Goal: Communication & Community: Answer question/provide support

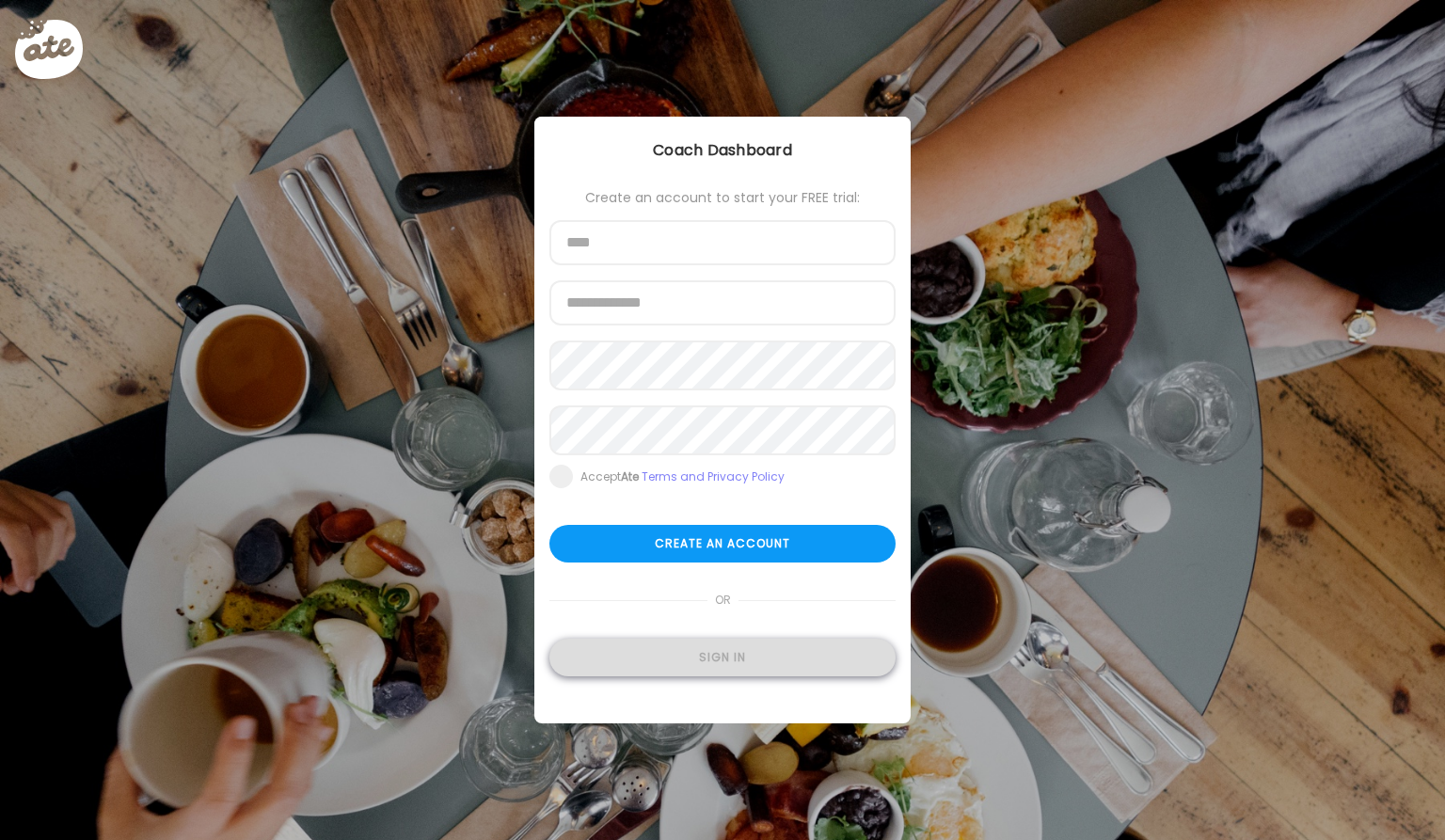
click at [784, 667] on div "Sign in" at bounding box center [722, 658] width 347 height 38
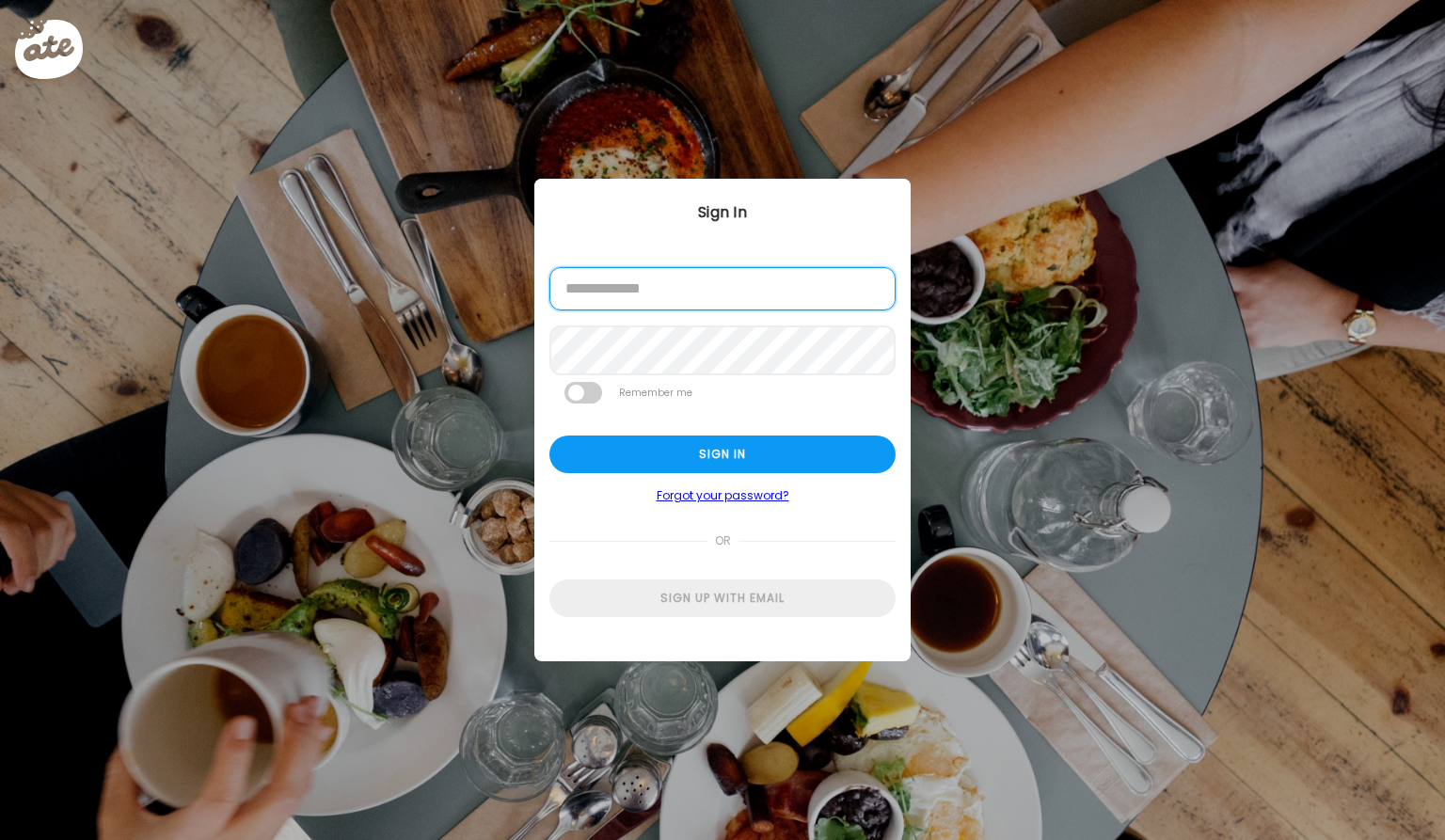
click at [778, 306] on input "email" at bounding box center [722, 289] width 347 height 44
type input "**********"
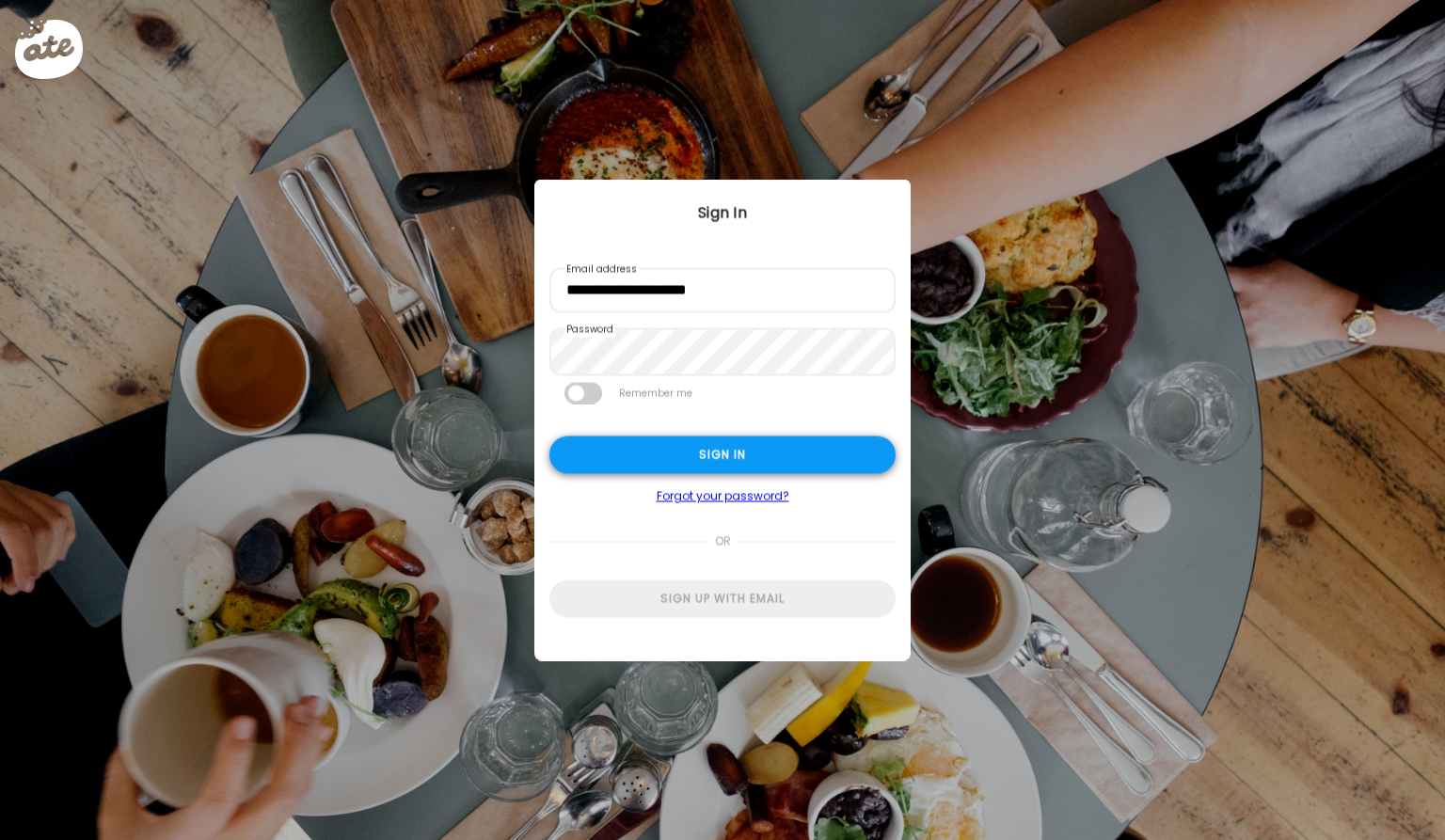
click at [734, 470] on div "Sign in" at bounding box center [722, 456] width 347 height 38
type textarea "**********"
type input "**********"
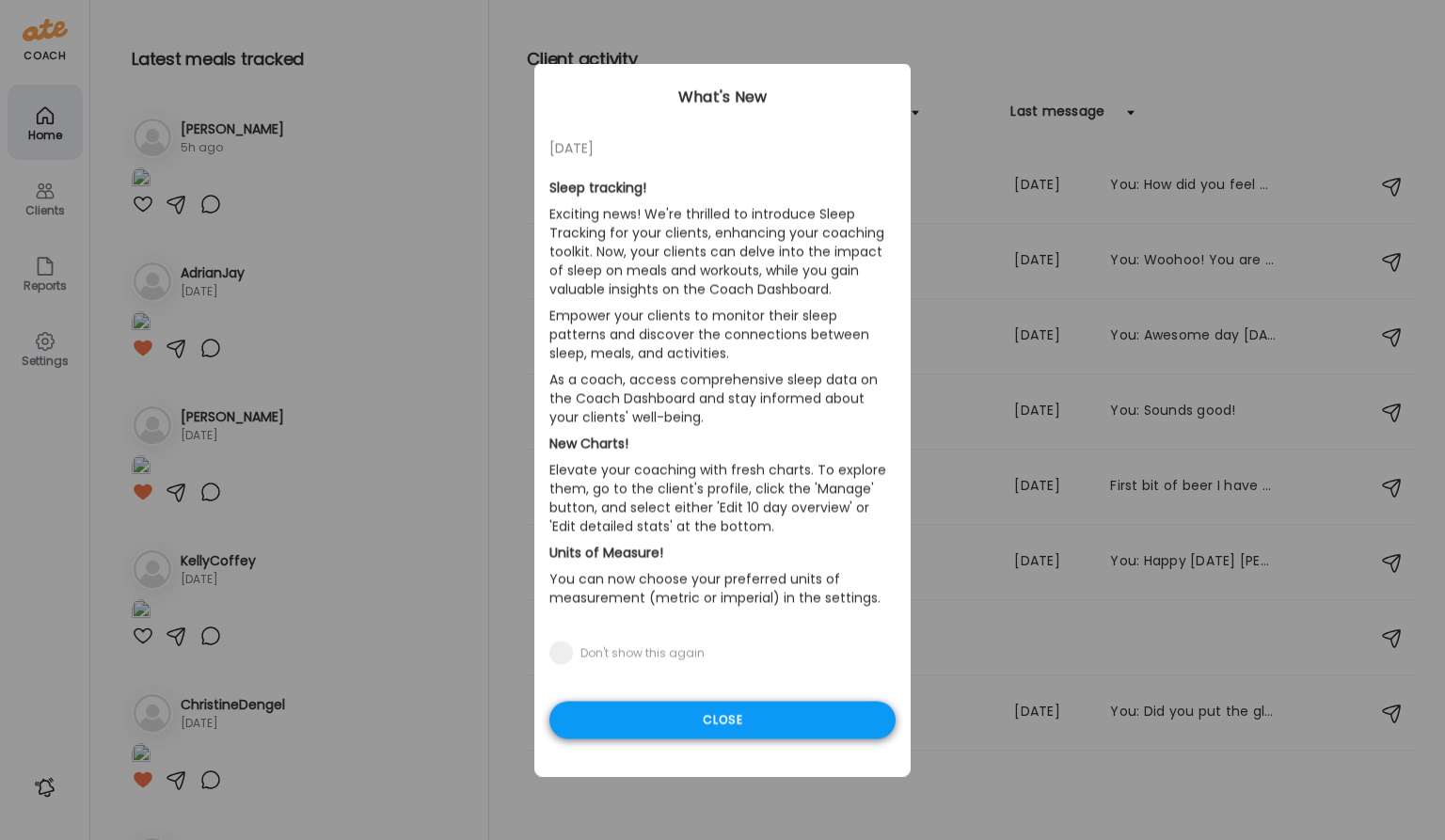
click at [738, 718] on div "Close" at bounding box center [722, 720] width 347 height 38
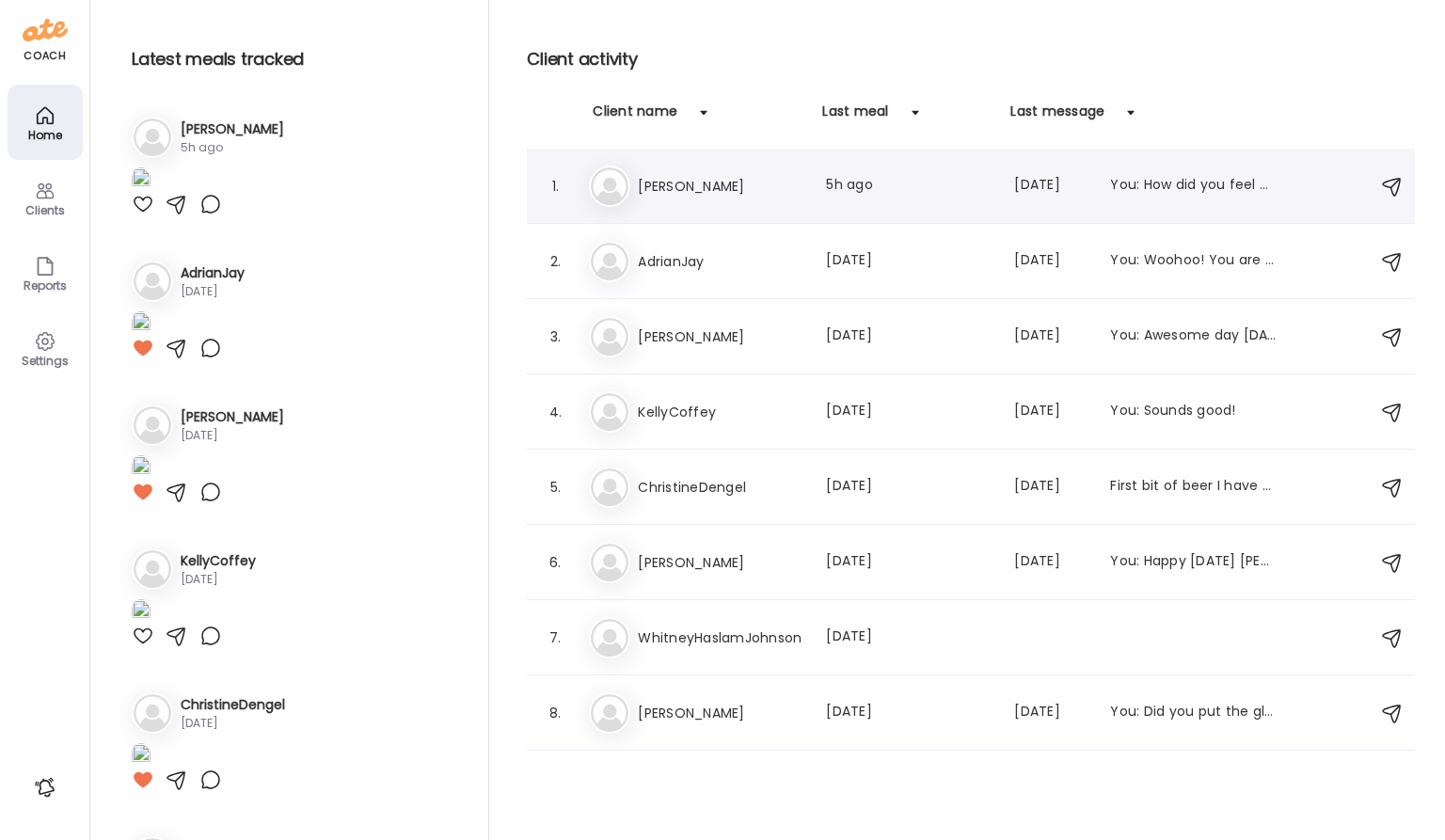
click at [678, 188] on h3 "[PERSON_NAME]" at bounding box center [721, 186] width 165 height 23
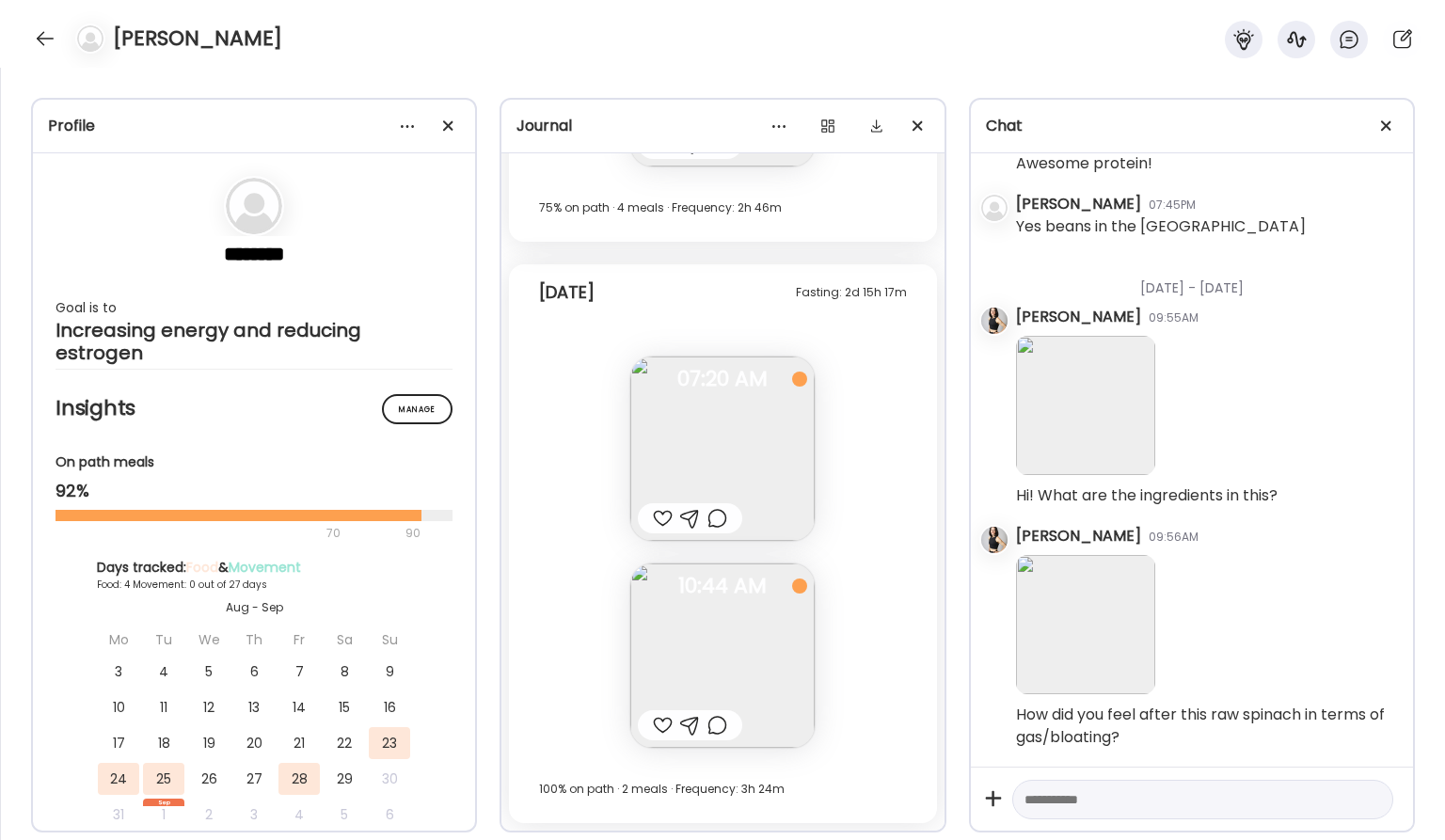
scroll to position [1004, 0]
click at [679, 431] on img at bounding box center [722, 449] width 184 height 184
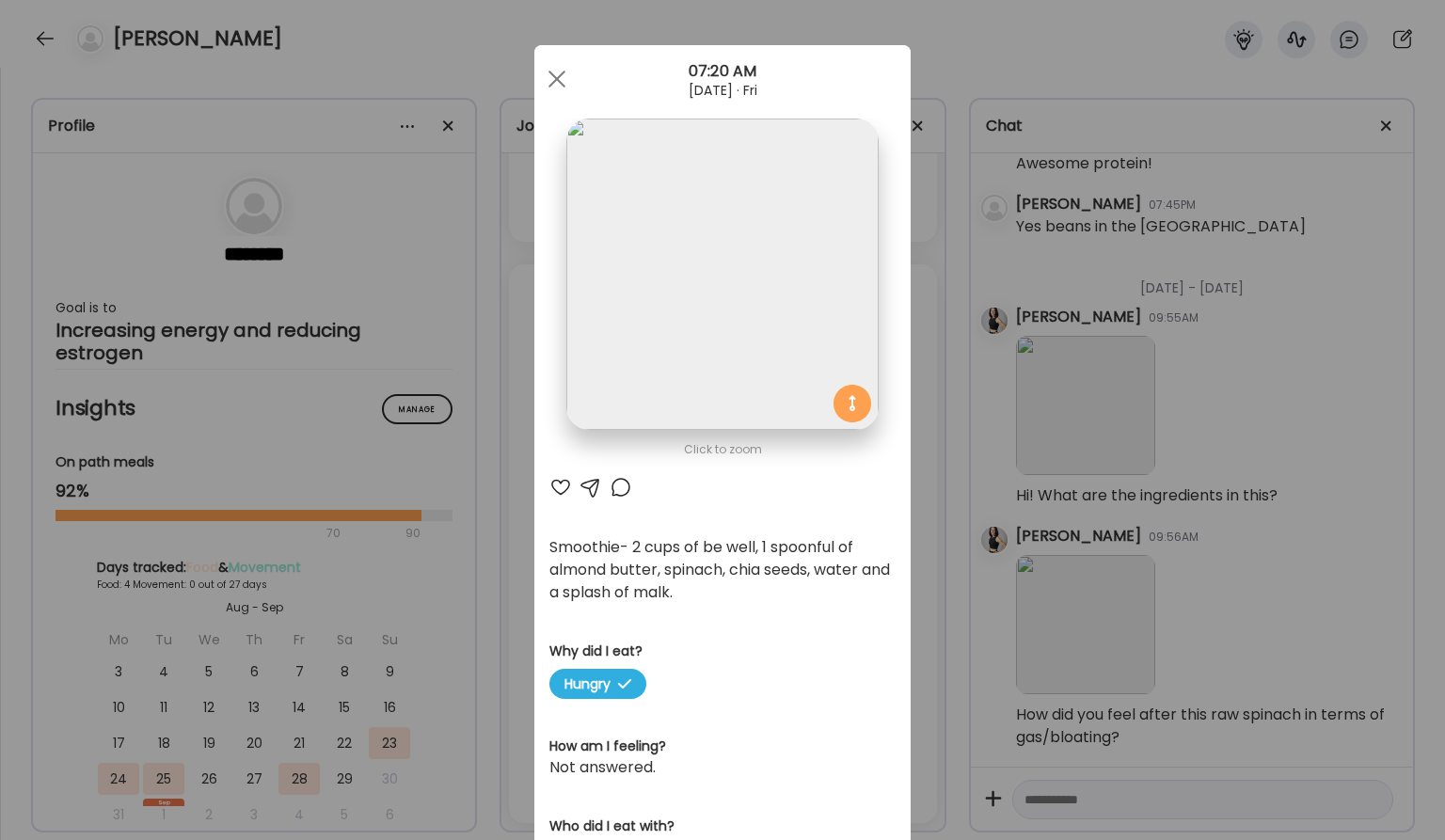
click at [561, 488] on div at bounding box center [561, 487] width 23 height 23
click at [596, 485] on div at bounding box center [591, 487] width 23 height 23
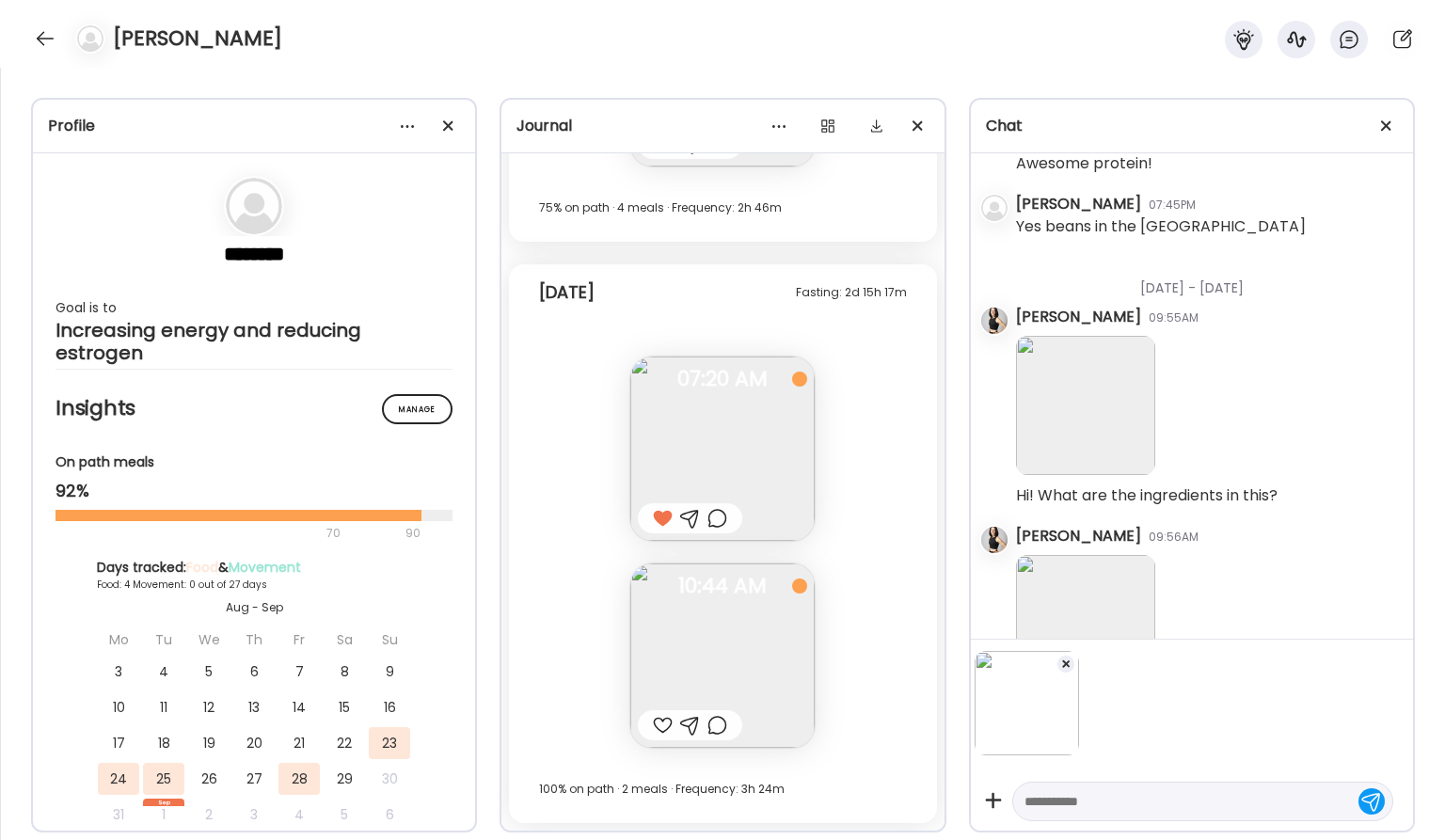
scroll to position [1124, 0]
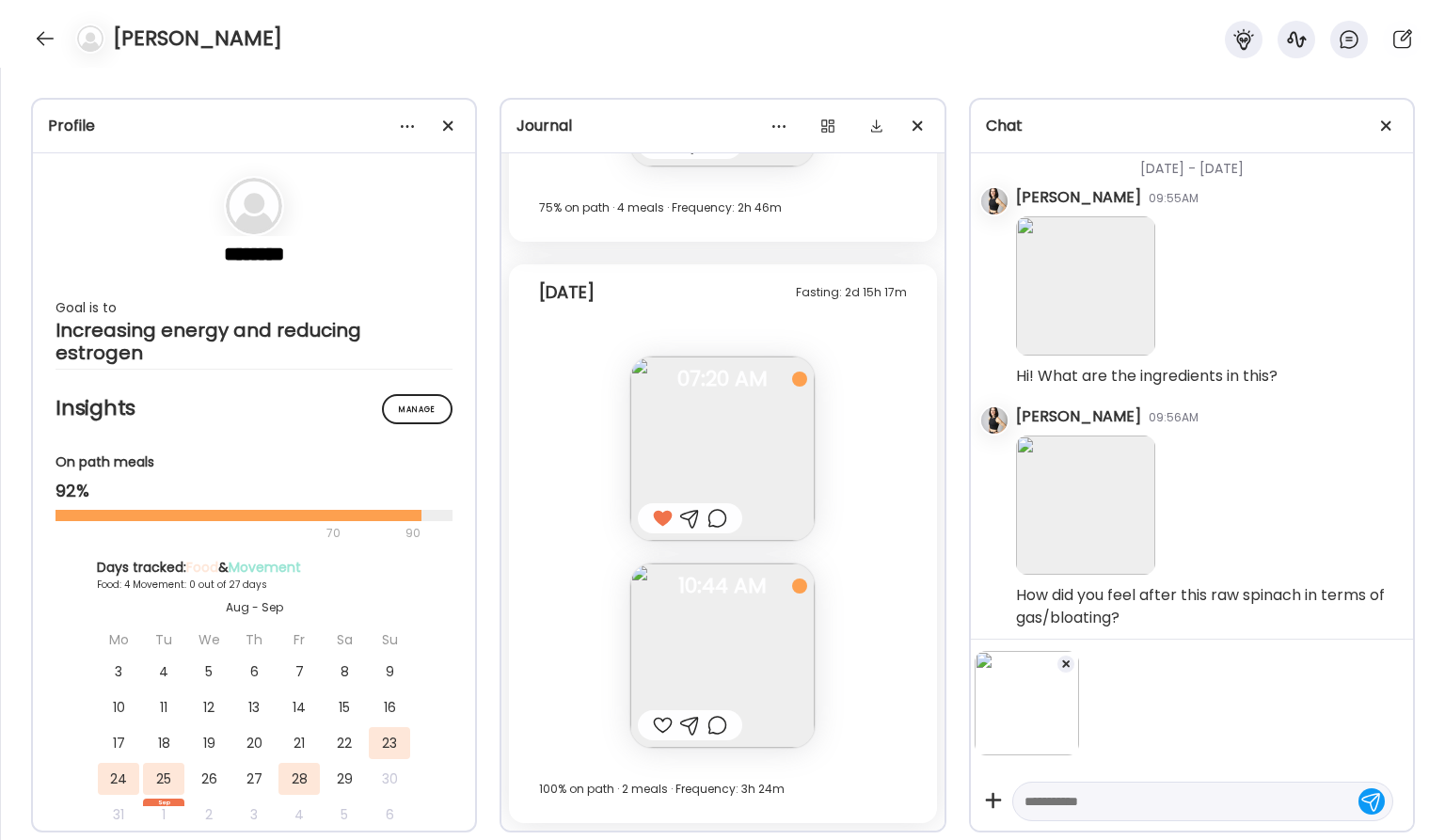
click at [1039, 799] on textarea at bounding box center [1186, 801] width 323 height 23
type textarea "**********"
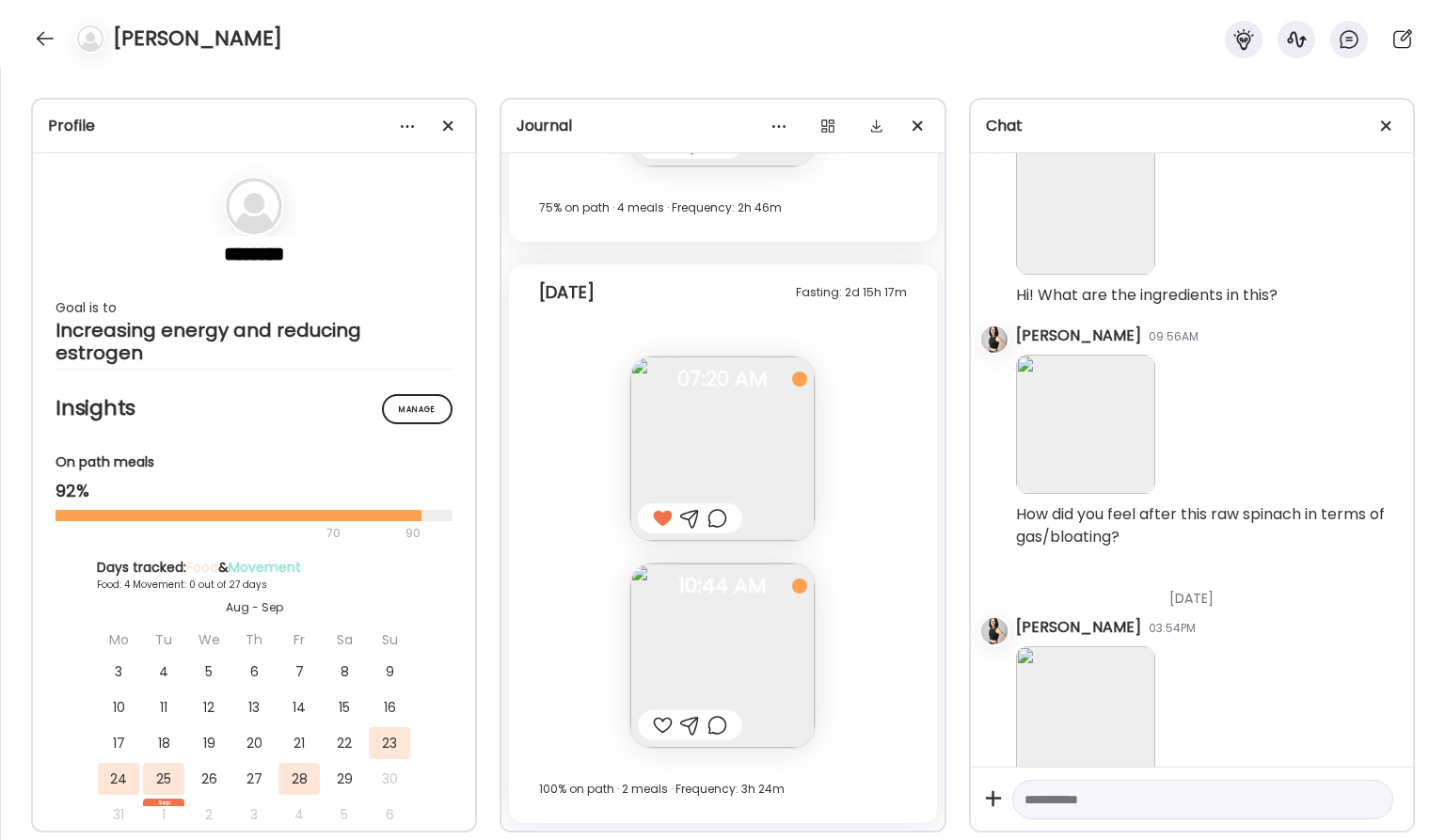
scroll to position [1274, 0]
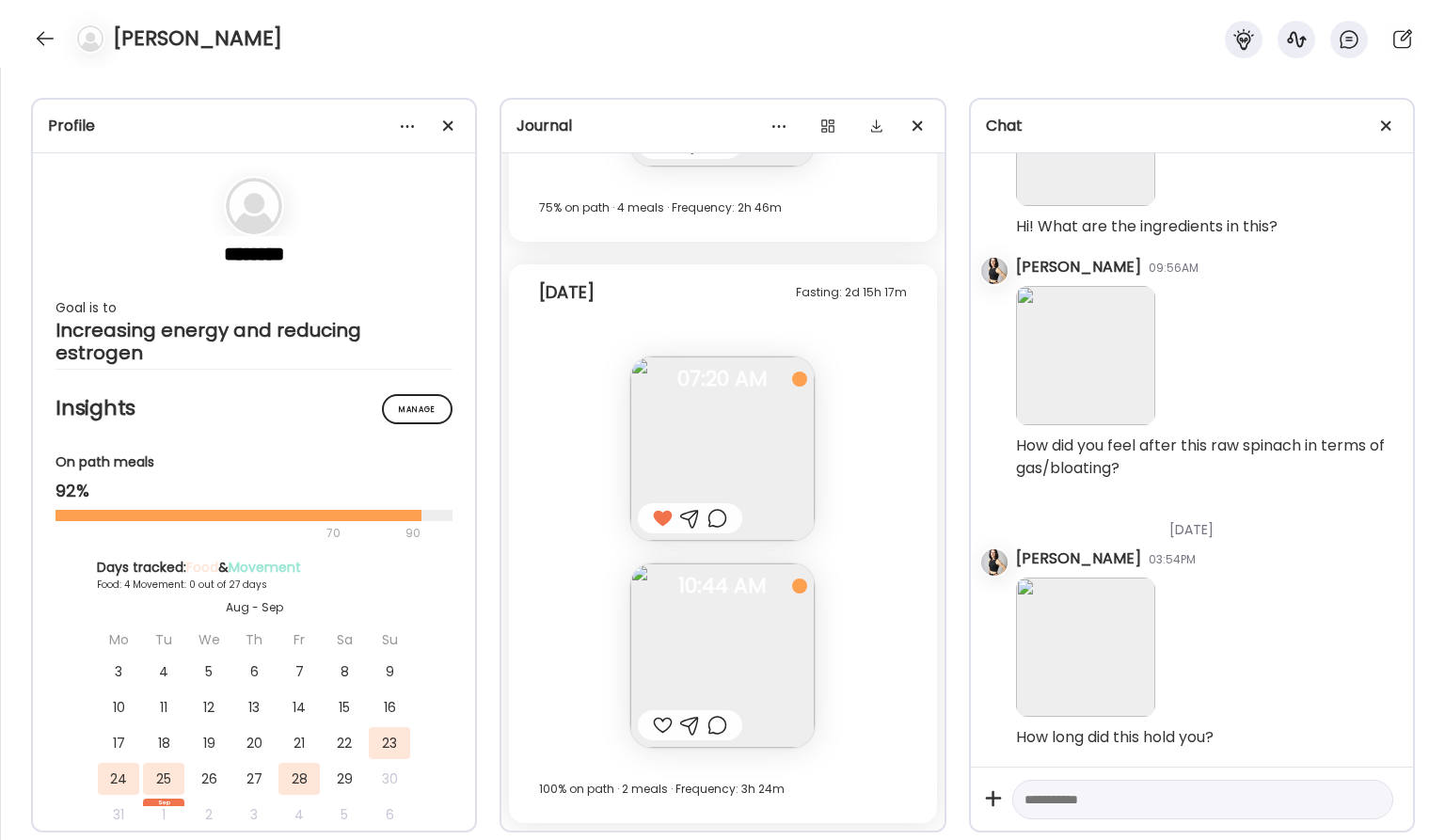
click at [738, 648] on img at bounding box center [722, 656] width 184 height 184
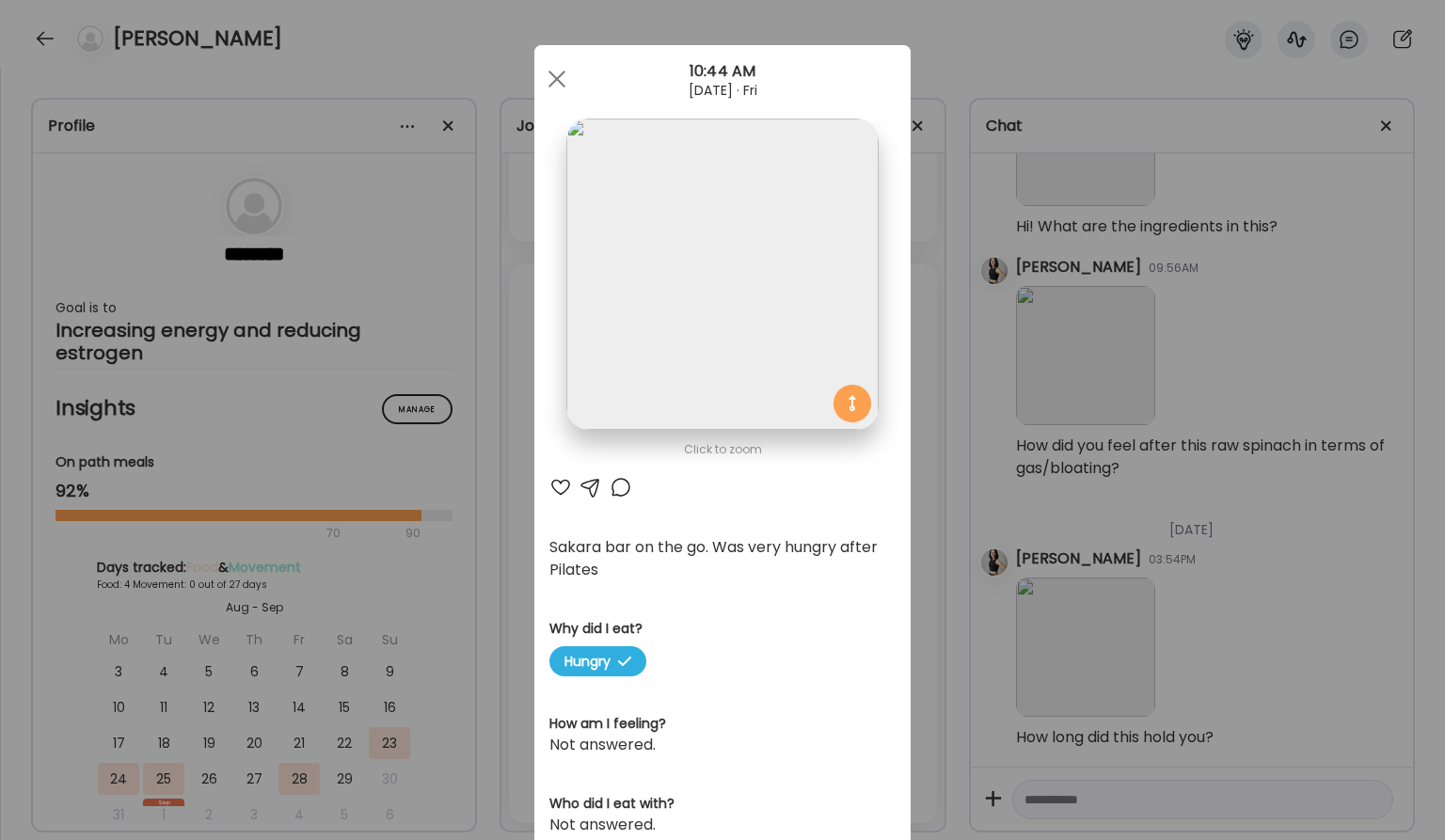
click at [558, 486] on div at bounding box center [561, 487] width 23 height 23
click at [554, 75] on span at bounding box center [557, 79] width 17 height 17
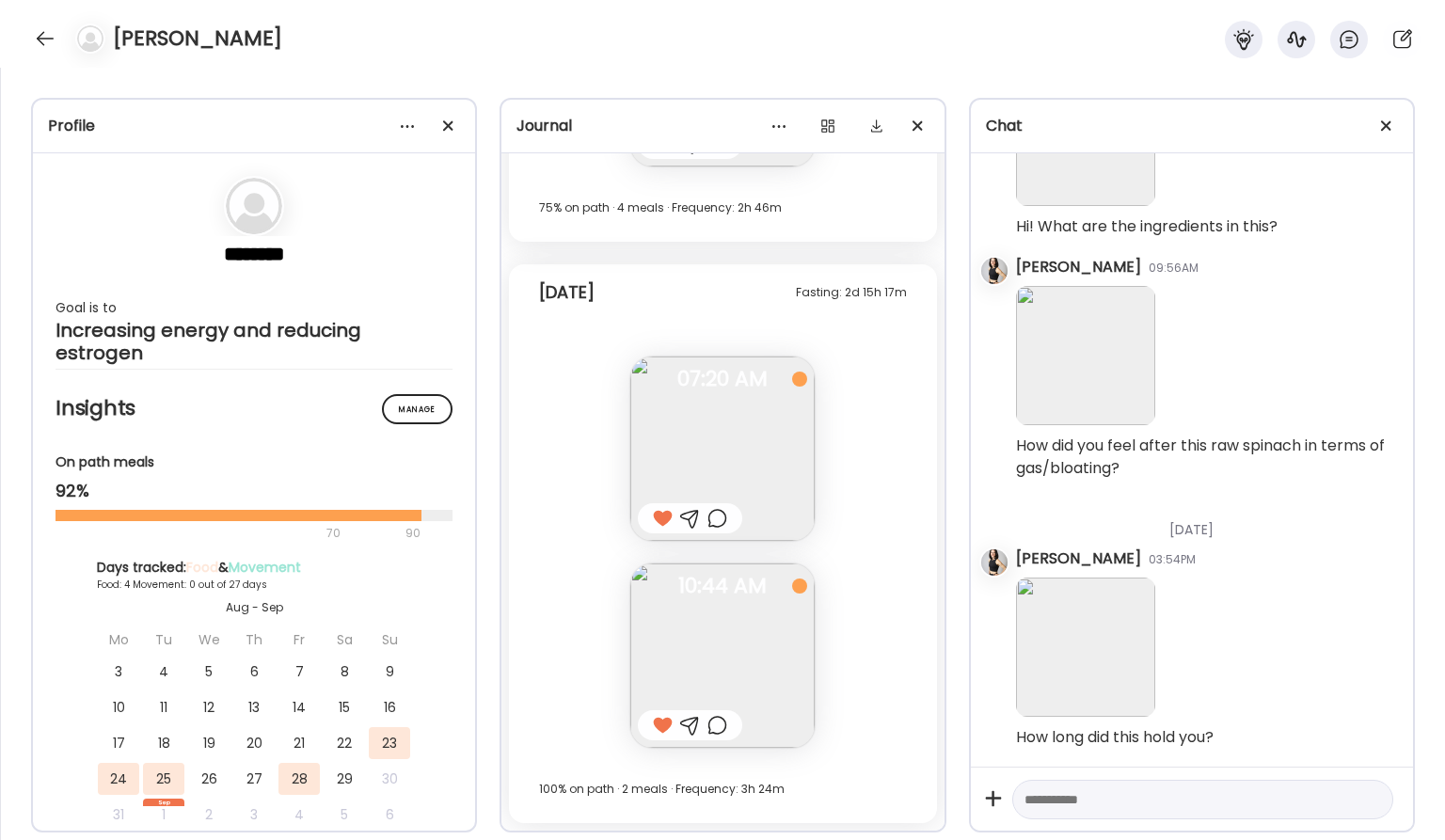
click at [759, 457] on img at bounding box center [722, 449] width 184 height 184
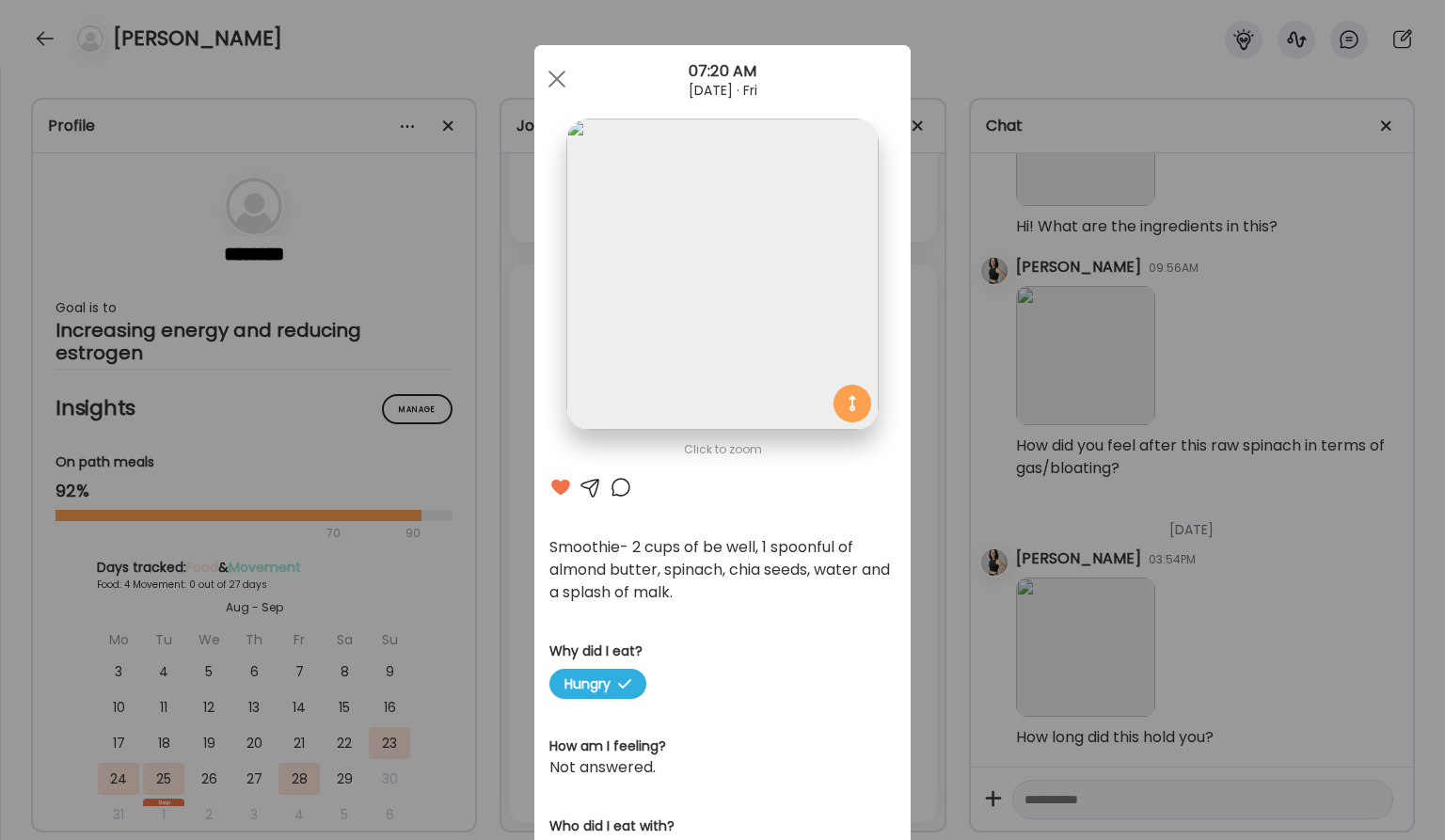
click at [1090, 785] on div "Ate Coach Dashboard Wahoo! It’s official Take a moment to set up your Coach Pro…" at bounding box center [722, 420] width 1445 height 840
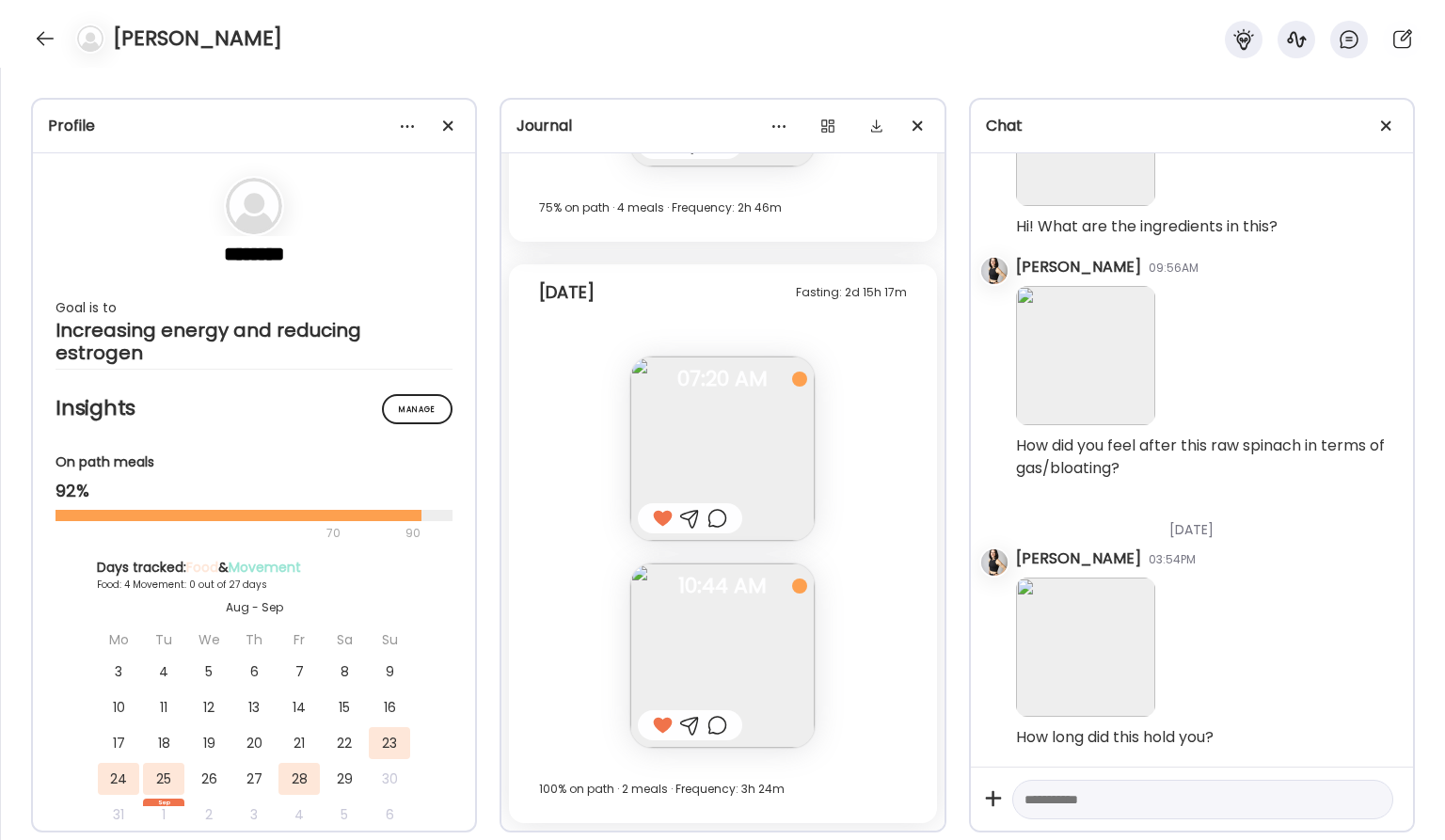
click at [1090, 785] on div at bounding box center [1202, 800] width 381 height 41
click at [1081, 799] on textarea at bounding box center [1186, 799] width 323 height 23
type textarea "**********"
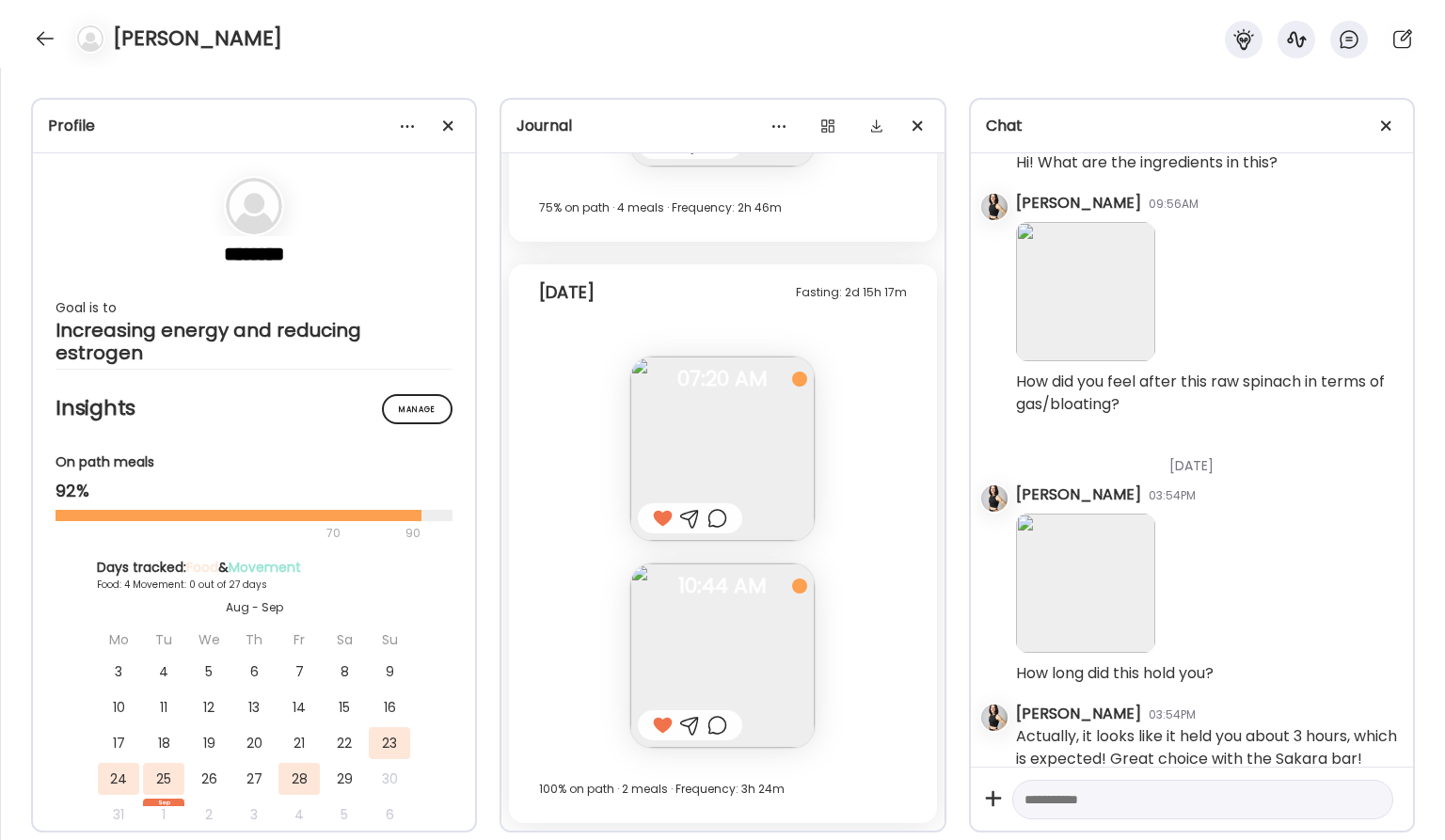
scroll to position [1382, 0]
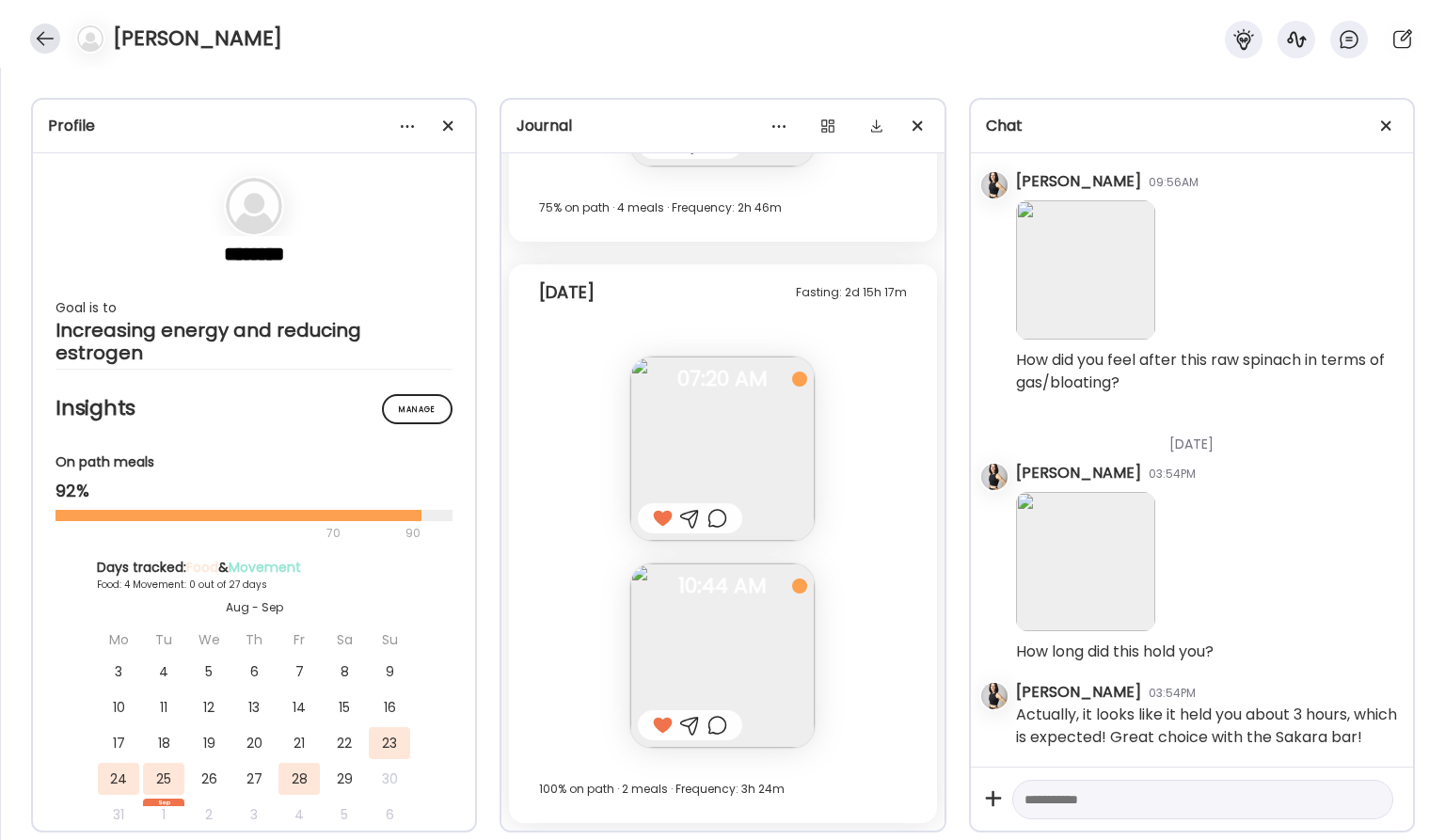
click at [43, 37] on div at bounding box center [46, 39] width 30 height 30
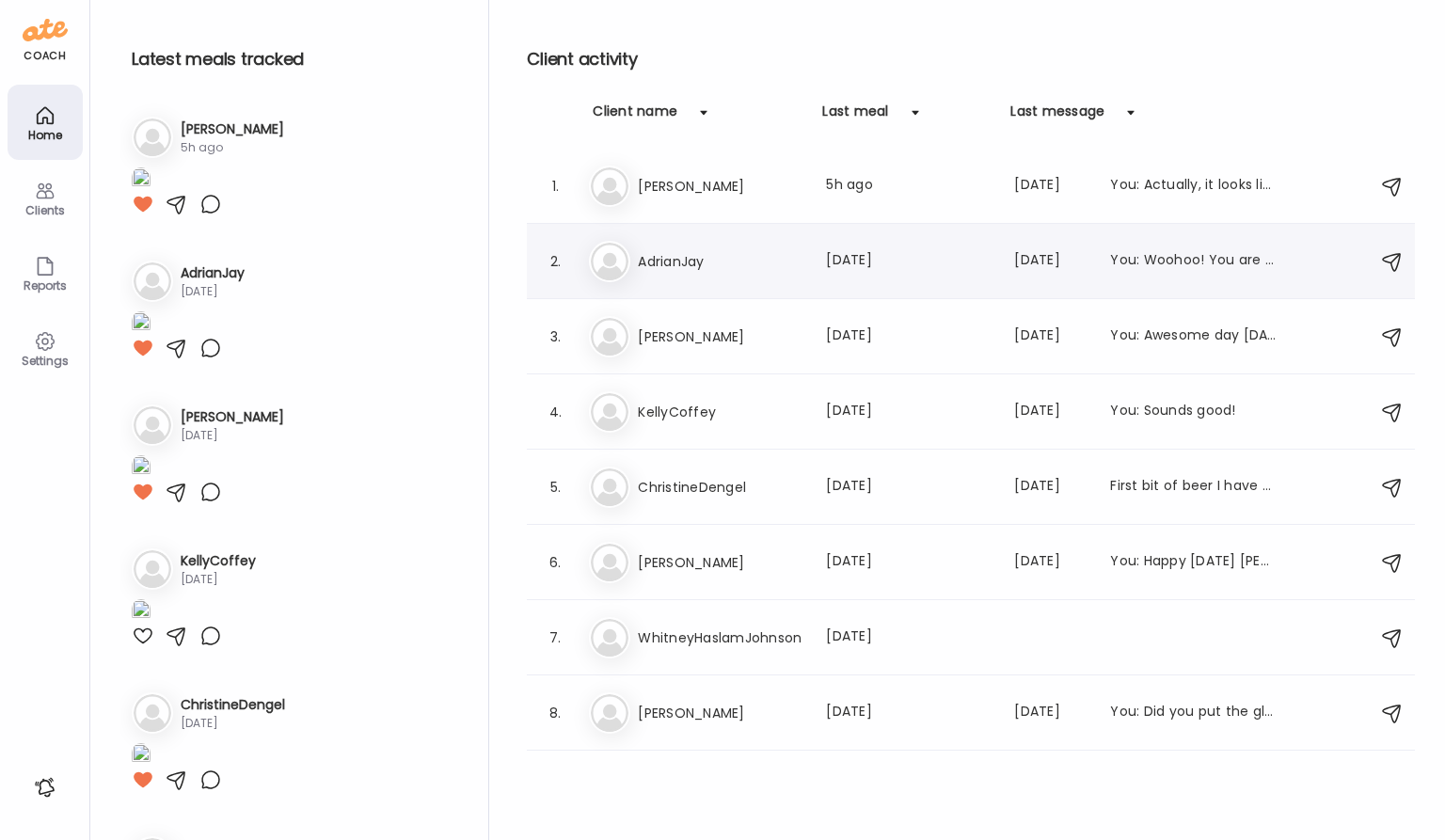
click at [667, 263] on h3 "AdrianJay" at bounding box center [721, 262] width 165 height 23
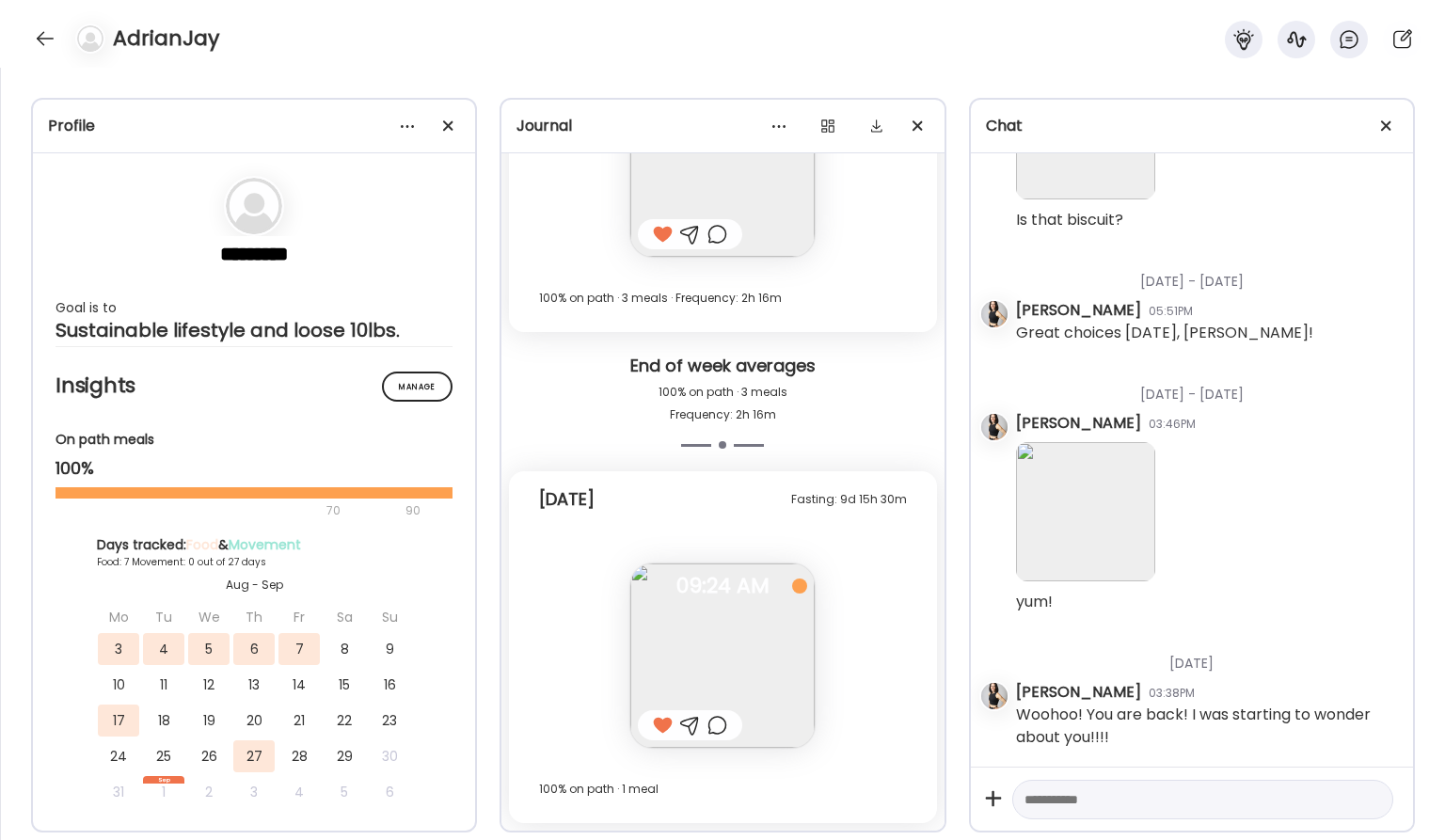
scroll to position [17877, 0]
click at [34, 36] on div at bounding box center [46, 39] width 30 height 30
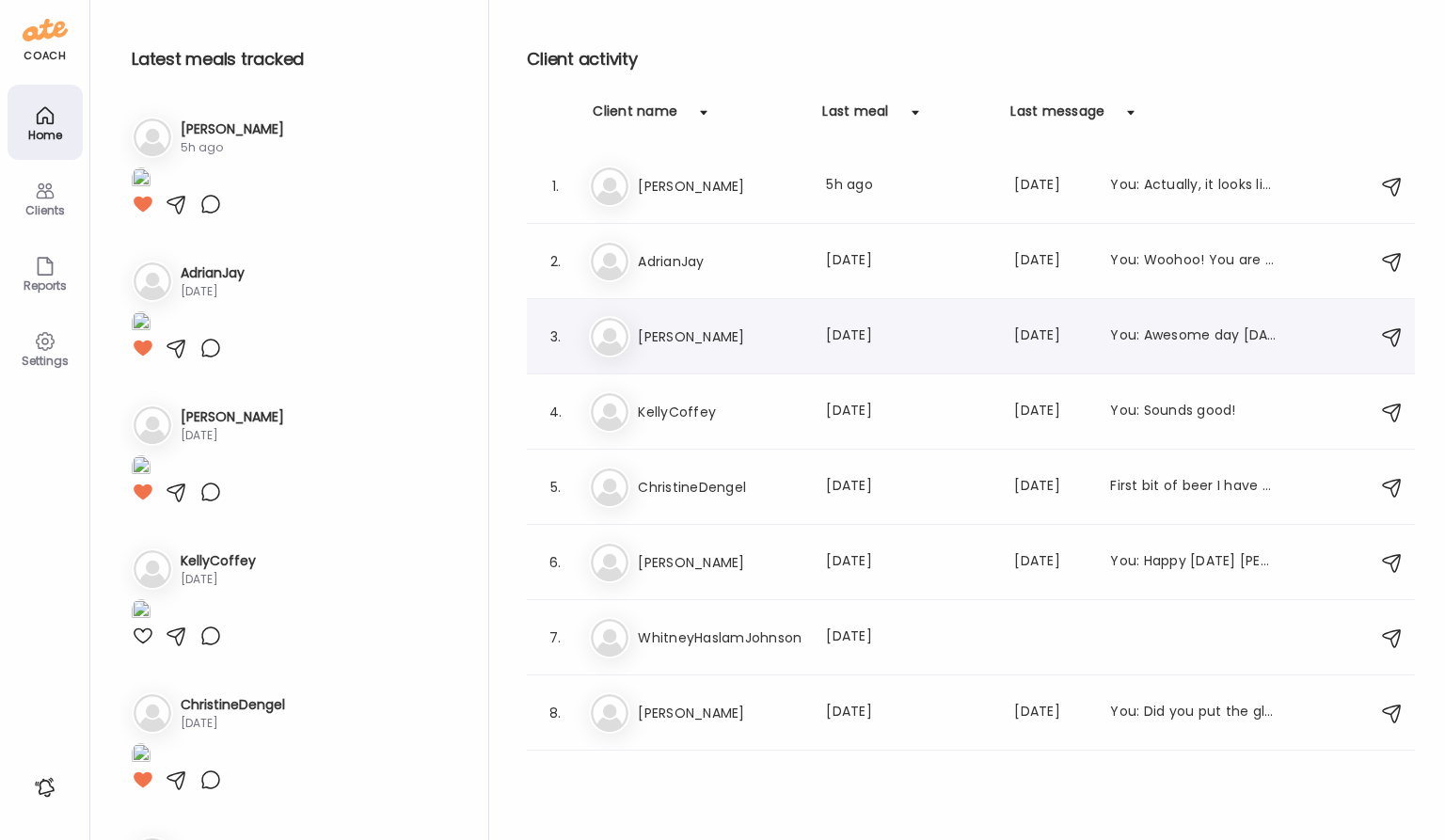
click at [657, 334] on h3 "[PERSON_NAME]" at bounding box center [721, 337] width 165 height 23
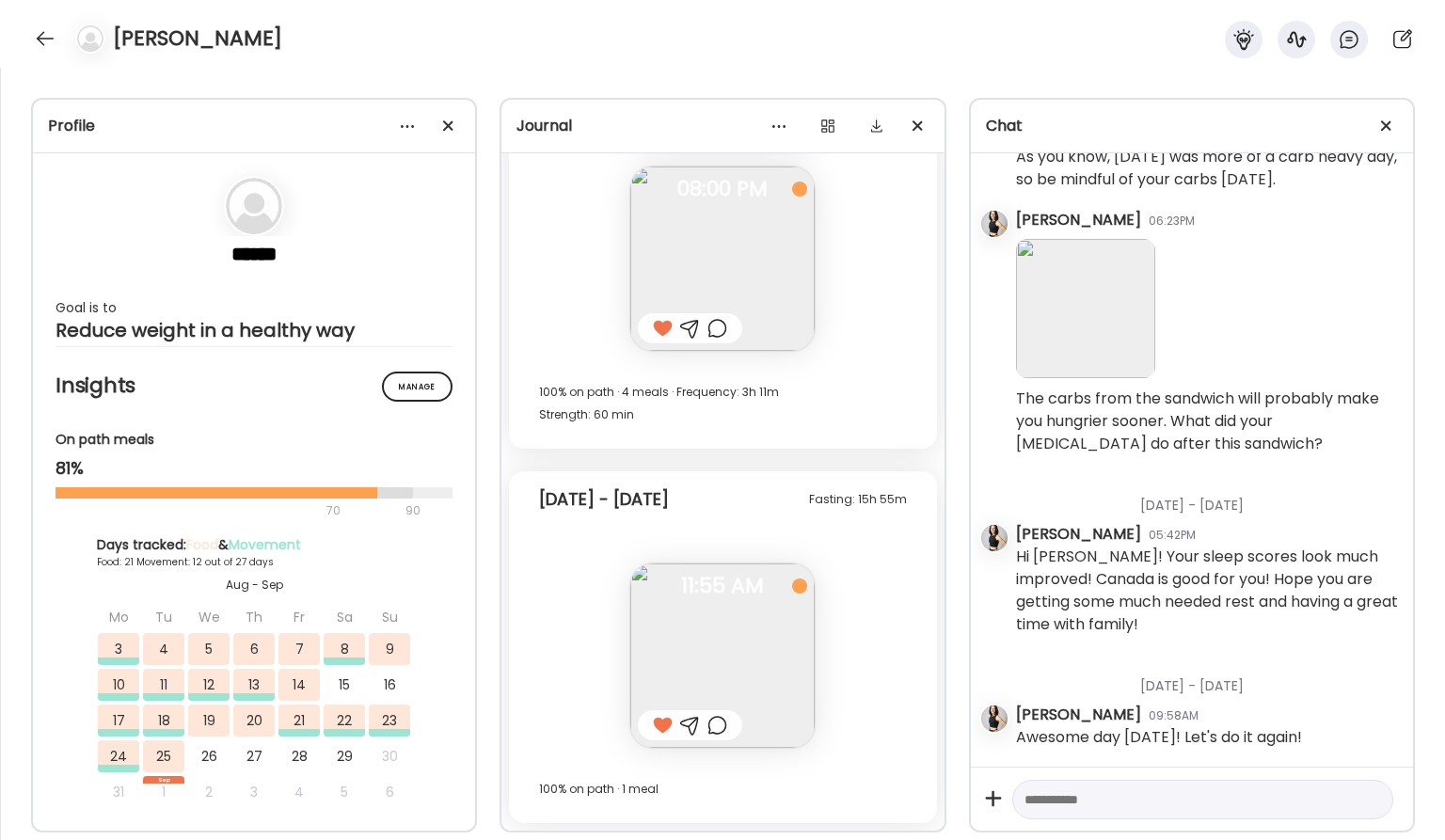
scroll to position [26924, 0]
click at [51, 33] on div at bounding box center [46, 39] width 30 height 30
